Goal: Information Seeking & Learning: Learn about a topic

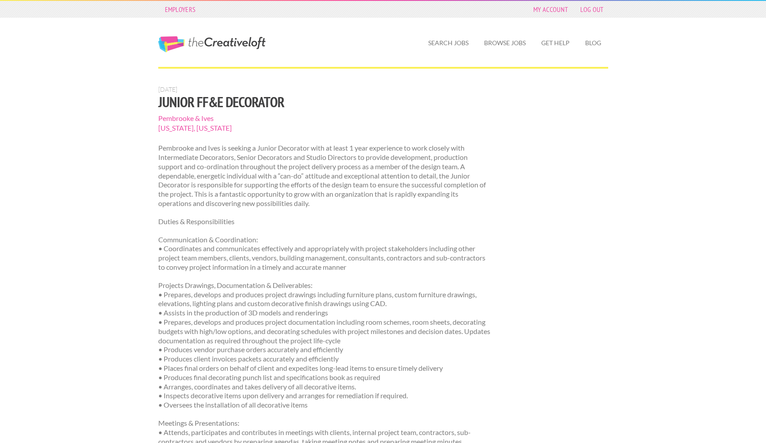
click at [444, 41] on link "Search Jobs" at bounding box center [448, 43] width 55 height 20
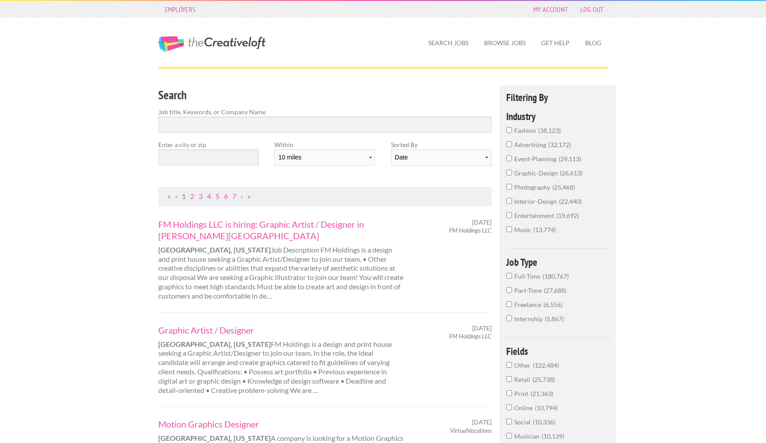
click at [509, 204] on input "interior-design 22,440" at bounding box center [509, 201] width 6 height 6
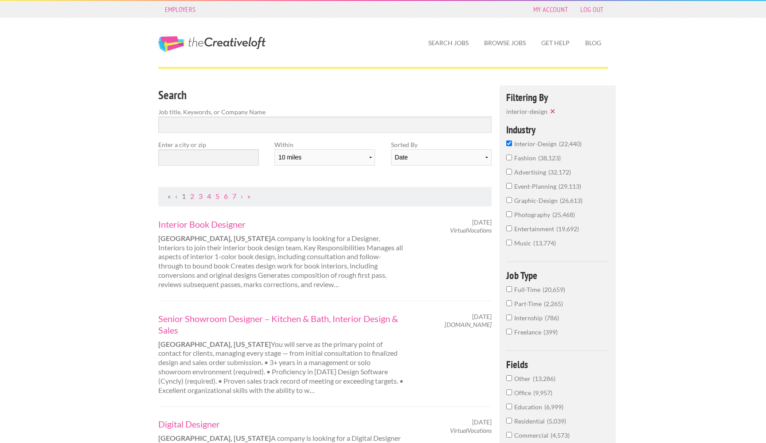
click at [510, 189] on input "event-planning 29,113" at bounding box center [509, 186] width 6 height 6
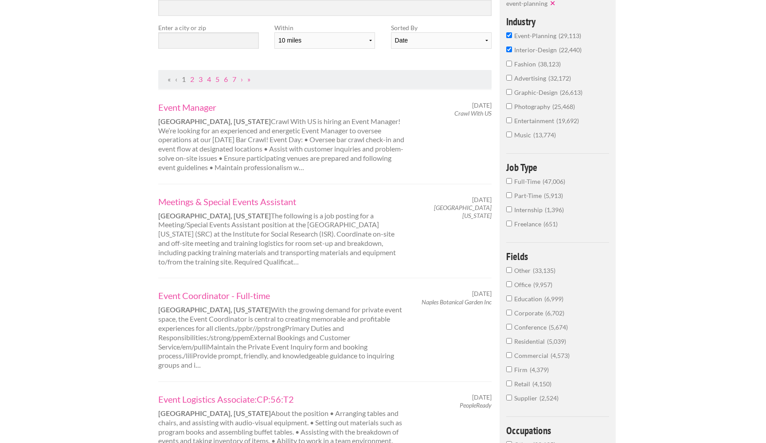
scroll to position [117, 0]
click at [510, 184] on input "Full-Time 47,006" at bounding box center [509, 181] width 6 height 6
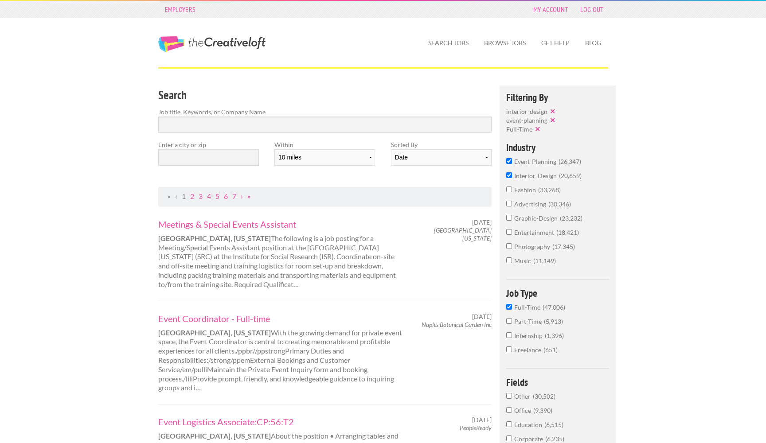
click at [509, 165] on label "event-planning 26,347" at bounding box center [557, 164] width 103 height 14
click at [509, 164] on input "event-planning 26,347" at bounding box center [509, 161] width 6 height 6
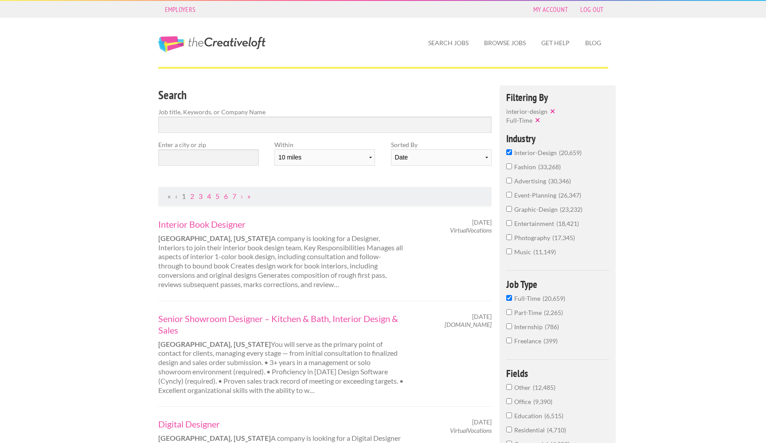
drag, startPoint x: 285, startPoint y: 153, endPoint x: 229, endPoint y: 158, distance: 56.1
click at [230, 157] on div "Search Job title, Keywords, or Company Name Enter a city or zip Within 10 miles…" at bounding box center [324, 137] width 349 height 102
click at [217, 158] on input "text" at bounding box center [208, 157] width 101 height 16
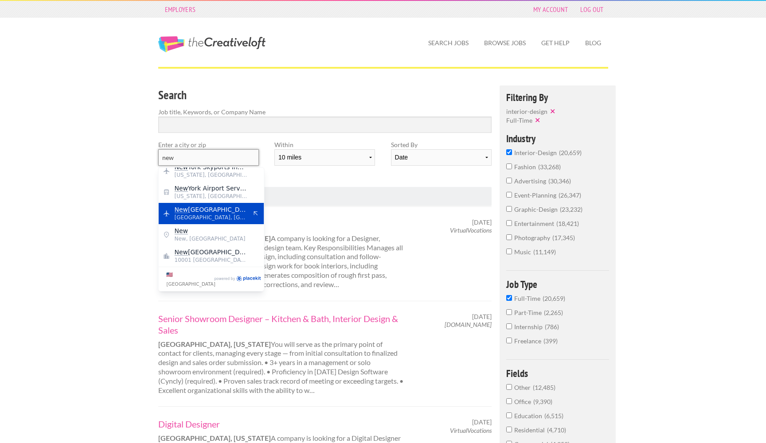
scroll to position [7, 0]
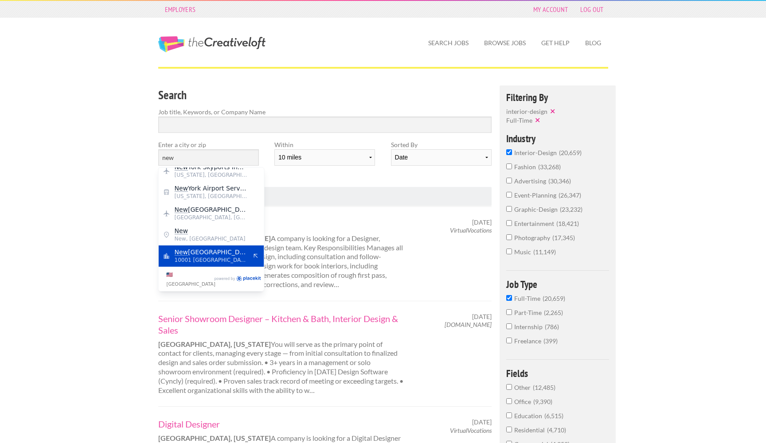
click at [207, 255] on span "[GEOGRAPHIC_DATA]" at bounding box center [211, 252] width 73 height 8
type input "[US_STATE]"
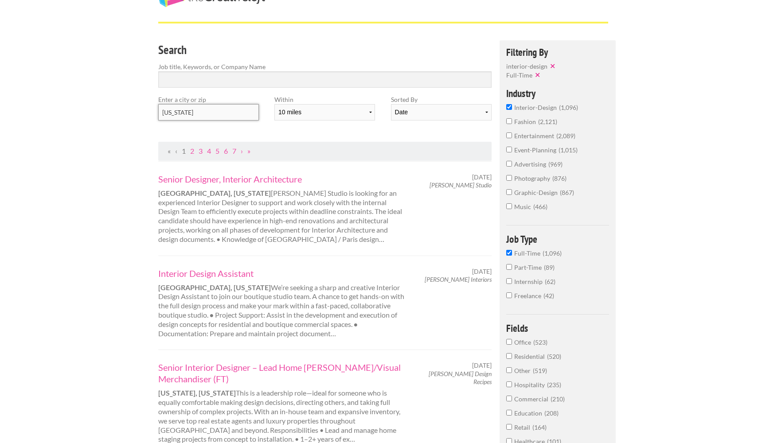
scroll to position [47, 0]
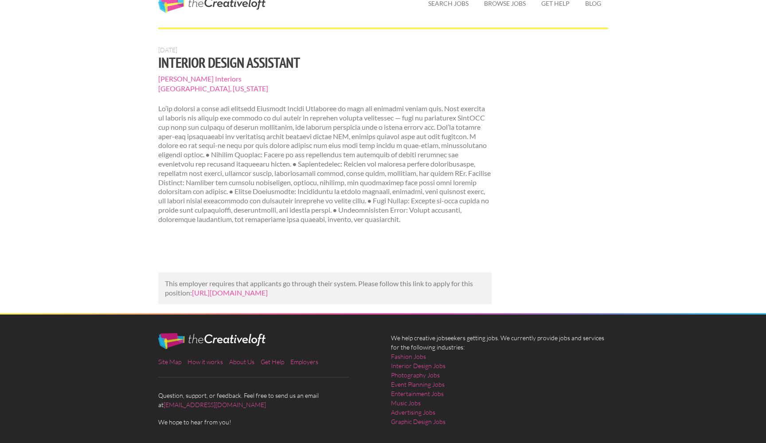
scroll to position [69, 0]
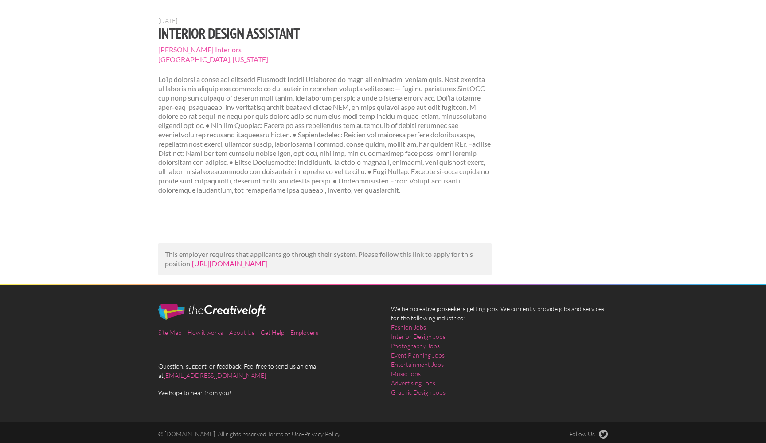
click at [268, 268] on link "https://businessofhome.com/jobs/junior-interior-designer-846c5407-b3f1-4fb2-8fb…" at bounding box center [230, 263] width 76 height 8
